Goal: Information Seeking & Learning: Learn about a topic

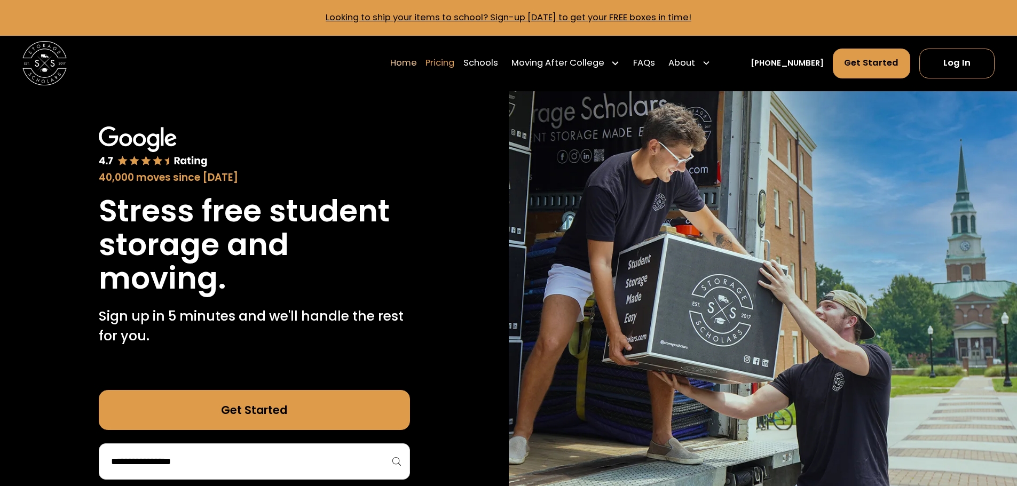
click at [454, 64] on link "Pricing" at bounding box center [439, 63] width 29 height 31
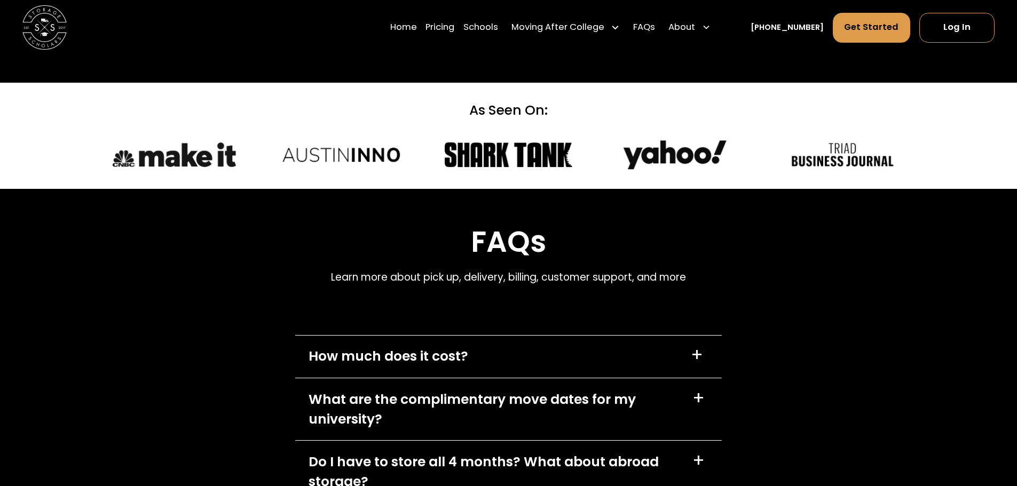
scroll to position [4451, 0]
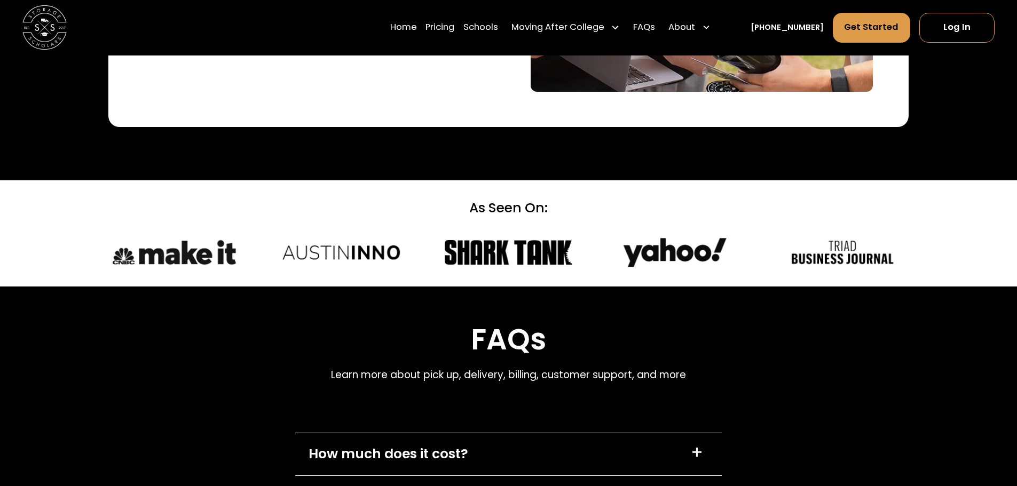
click at [608, 433] on div "How much does it cost? +" at bounding box center [508, 454] width 427 height 42
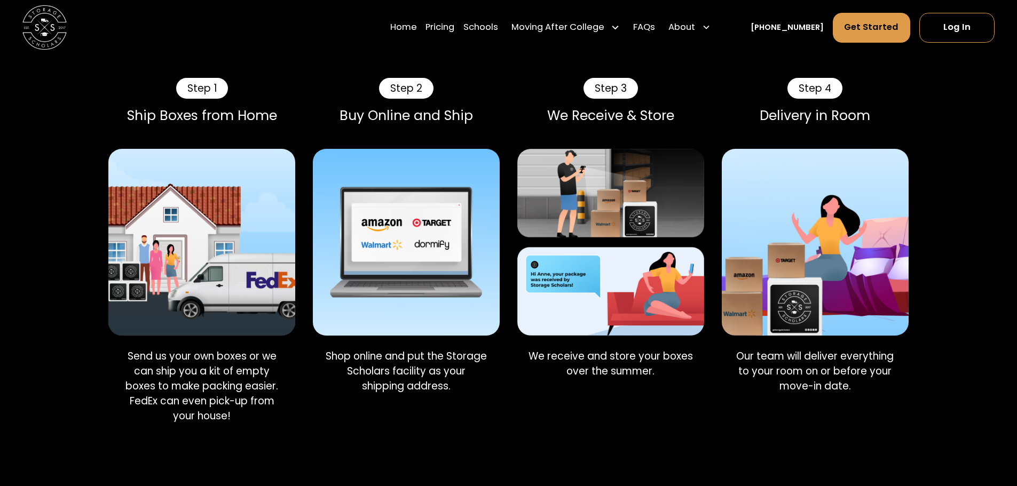
scroll to position [0, 0]
